Goal: Task Accomplishment & Management: Complete application form

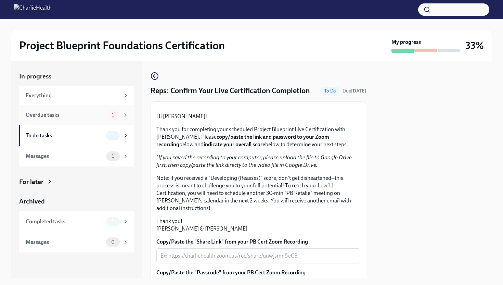
click at [104, 117] on div "Overdue tasks 1" at bounding box center [77, 115] width 103 height 10
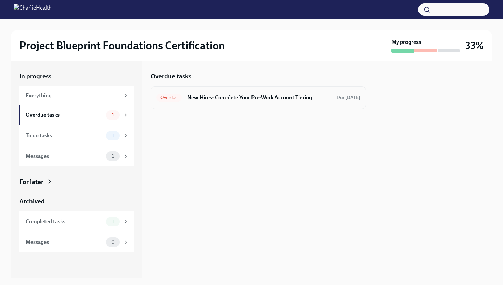
click at [260, 99] on h6 "New Hires: Complete Your Pre-Work Account Tiering" at bounding box center [259, 98] width 144 height 8
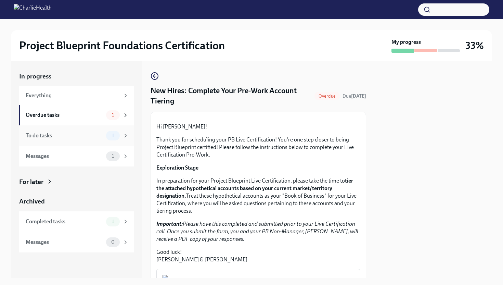
click at [76, 142] on div "To do tasks 1" at bounding box center [76, 135] width 115 height 21
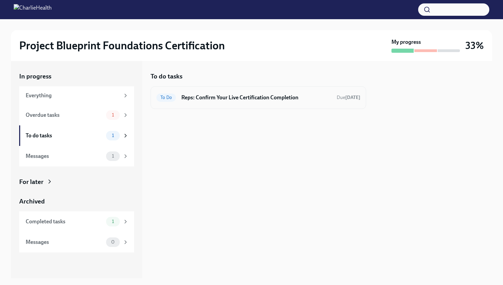
click at [212, 102] on div "To Do Reps: Confirm Your Live Certification Completion Due [DATE]" at bounding box center [258, 97] width 204 height 11
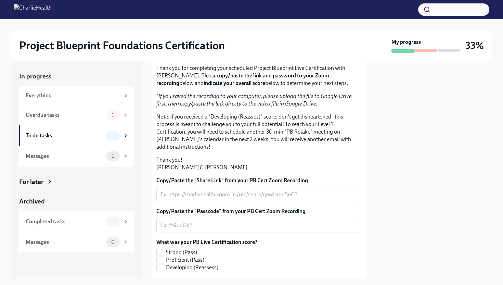
scroll to position [146, 0]
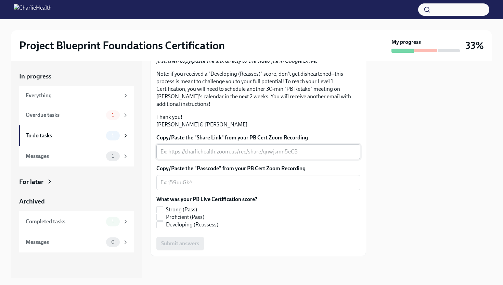
click at [244, 147] on div "x ​" at bounding box center [258, 151] width 204 height 15
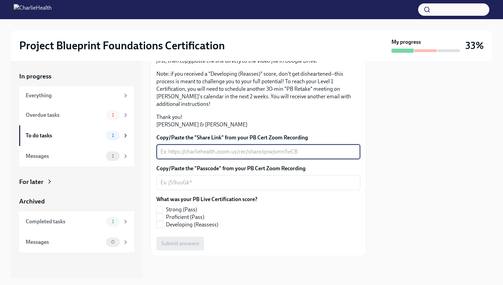
paste textarea "[URL][DOMAIN_NAME]"
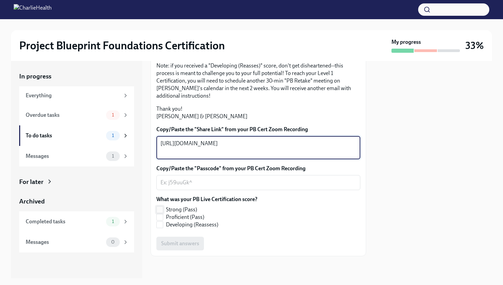
type textarea "[URL][DOMAIN_NAME]"
click at [160, 213] on input "Strong (Pass)" at bounding box center [160, 209] width 6 height 6
checkbox input "true"
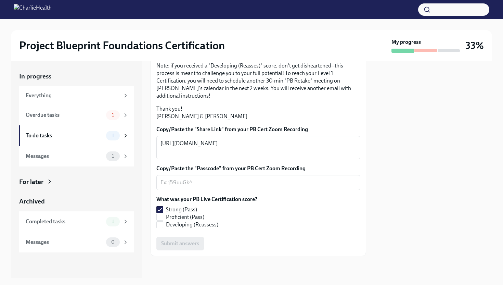
click at [182, 250] on div "Submit answers" at bounding box center [258, 244] width 204 height 14
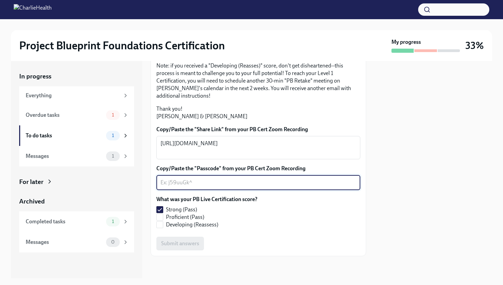
click at [203, 187] on textarea "Copy/Paste the "Passcode" from your PB Cert Zoom Recording" at bounding box center [259, 182] width 196 height 8
type textarea "n"
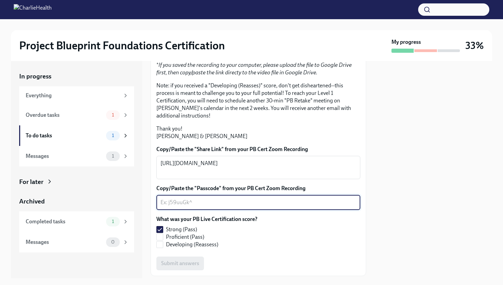
scroll to position [154, 0]
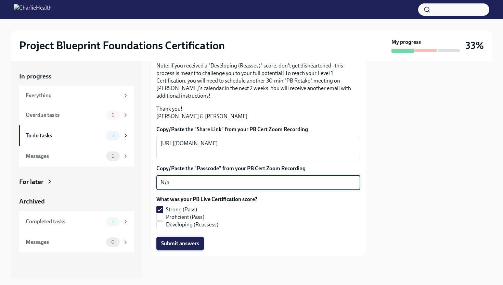
type textarea "N/a"
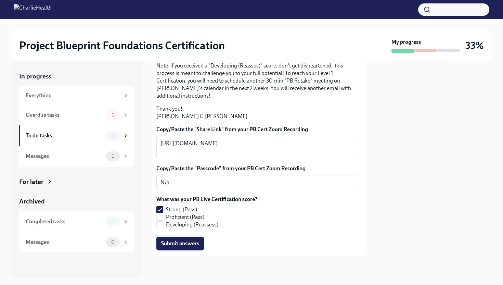
click at [184, 243] on span "Submit answers" at bounding box center [180, 243] width 38 height 7
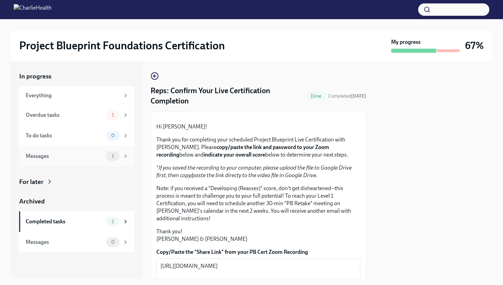
click at [93, 156] on div "Messages" at bounding box center [65, 156] width 78 height 8
